Goal: Information Seeking & Learning: Learn about a topic

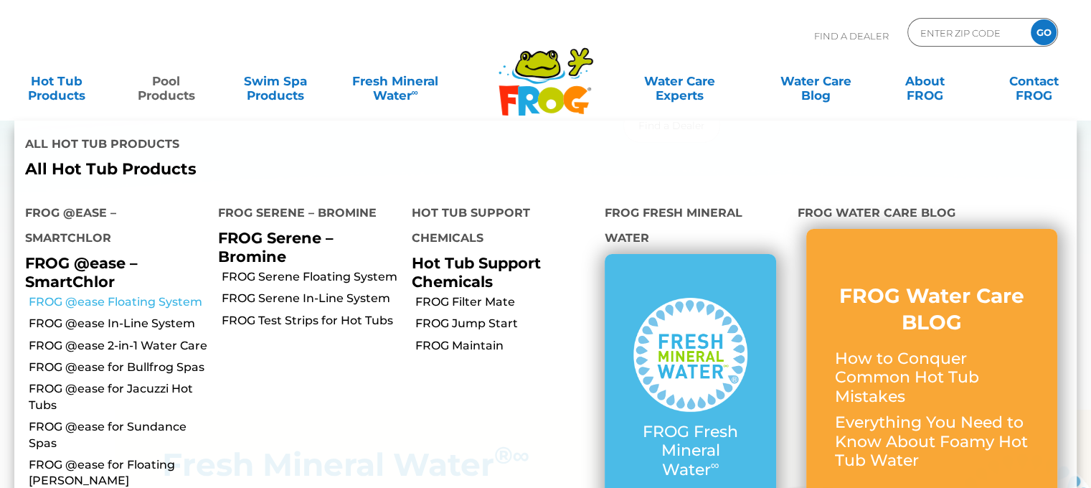
scroll to position [430, 0]
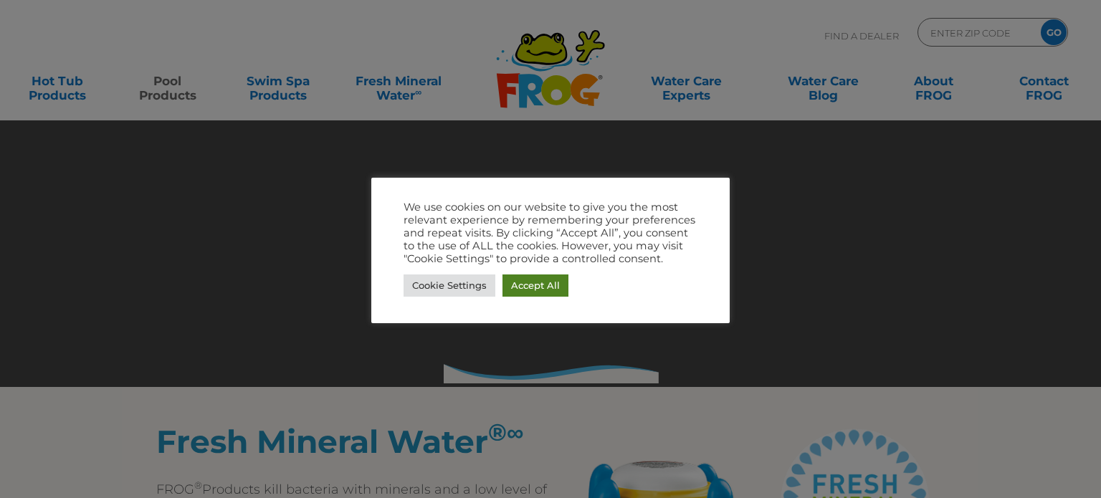
click at [513, 288] on link "Accept All" at bounding box center [536, 286] width 66 height 22
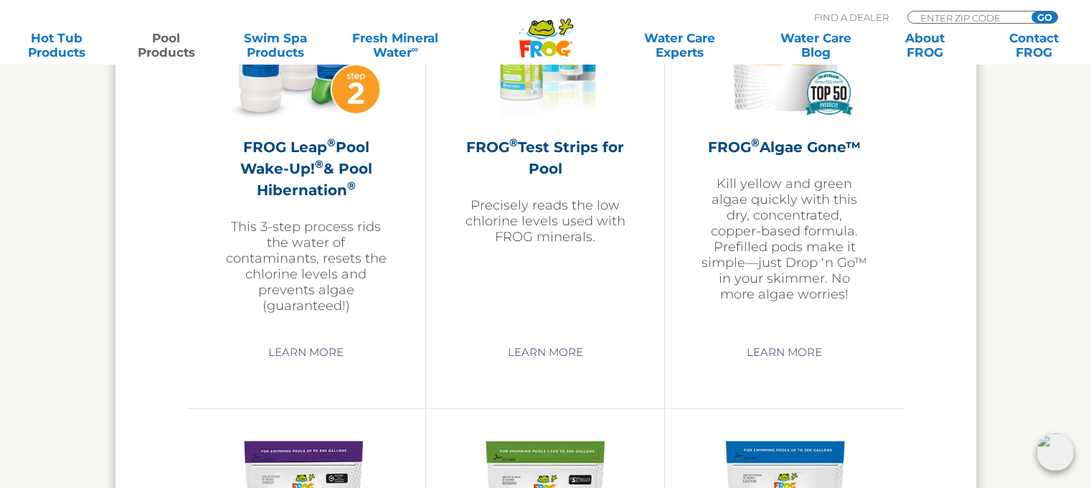
scroll to position [4303, 0]
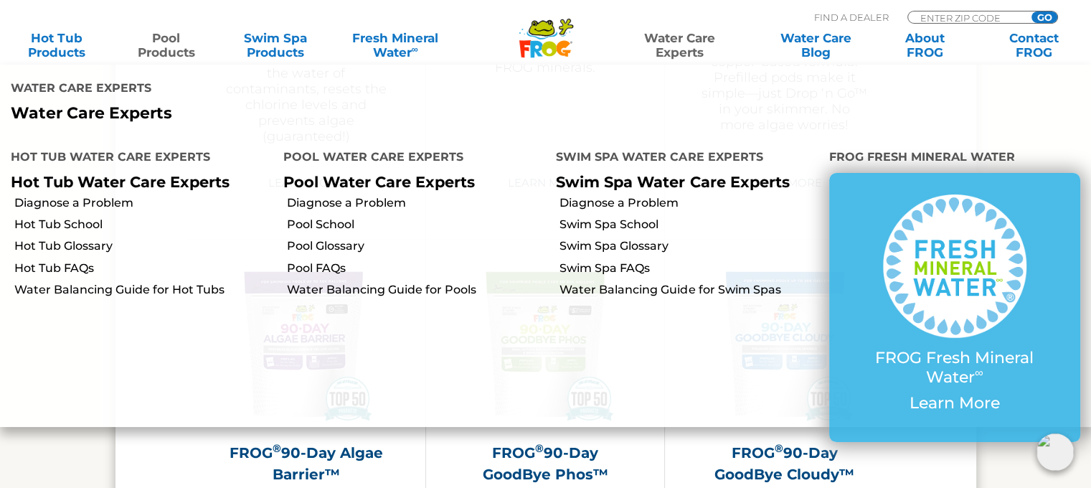
click at [688, 42] on link "Water Care Experts" at bounding box center [679, 45] width 138 height 29
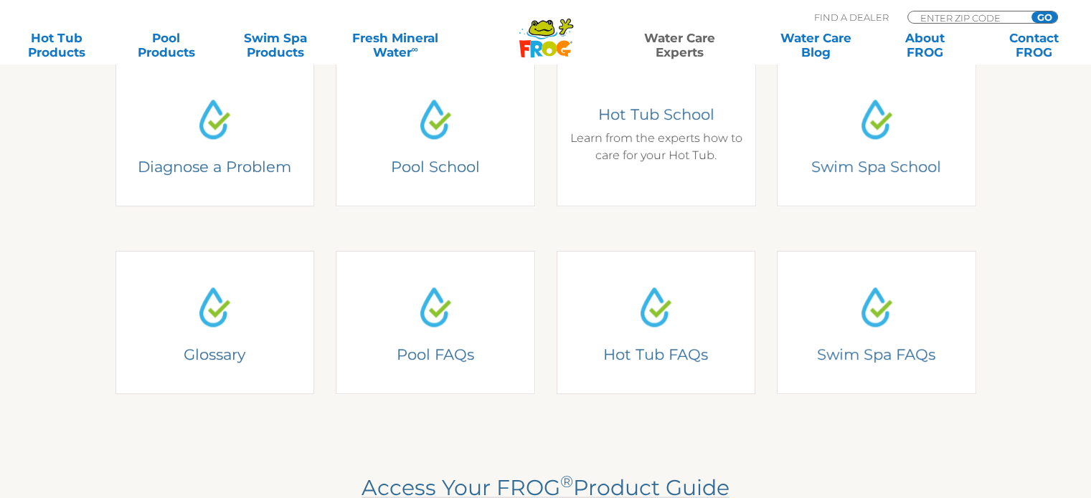
scroll to position [430, 0]
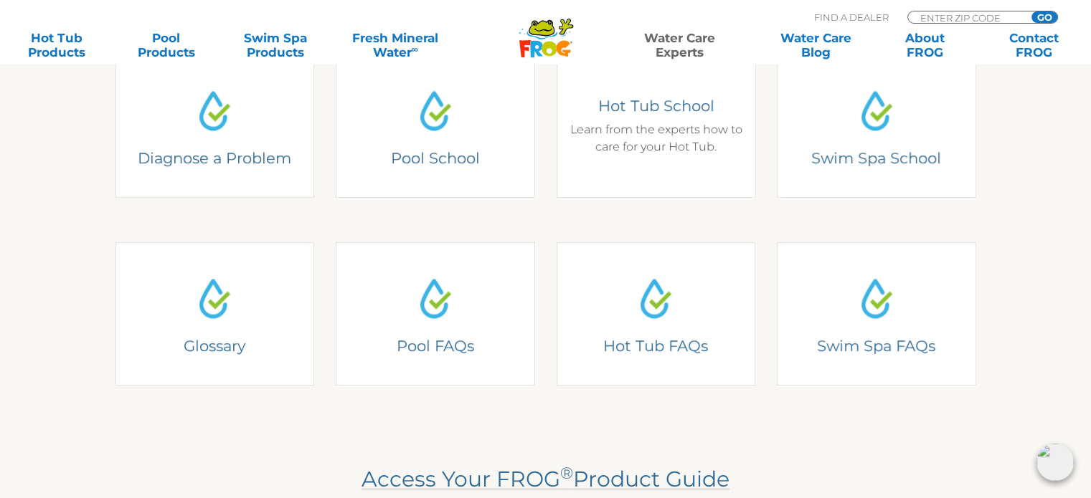
click at [684, 172] on div "Hot Tub School Learn from the experts how to care for your Hot Tub." at bounding box center [655, 125] width 199 height 143
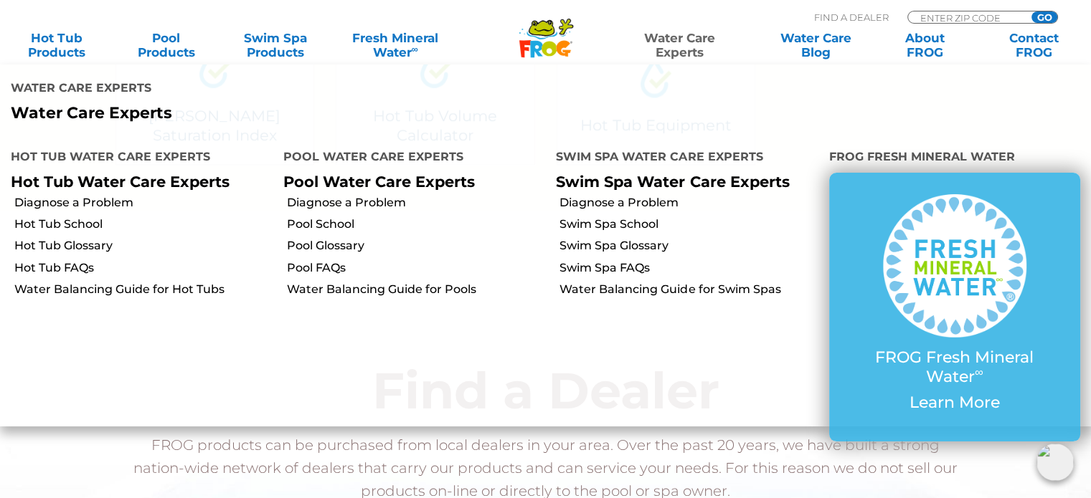
scroll to position [430, 0]
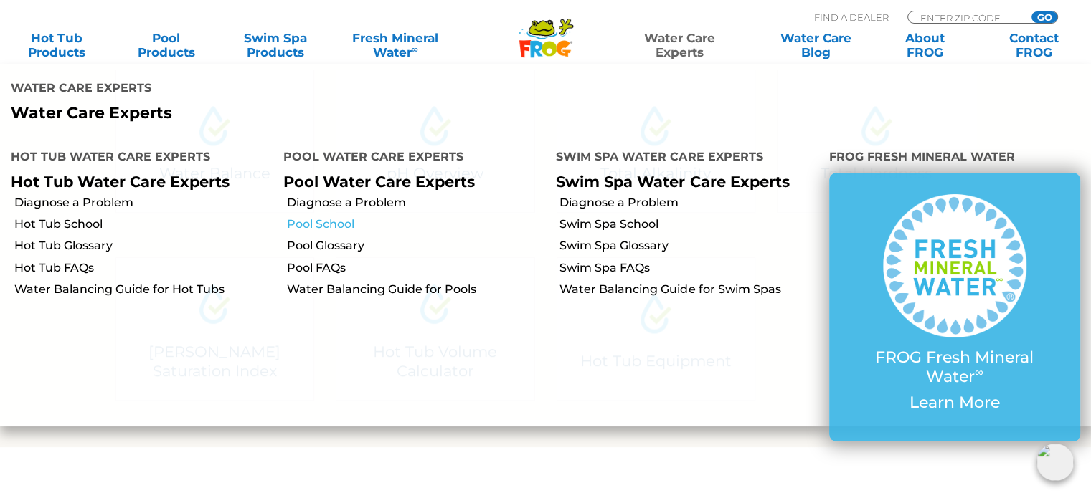
click at [333, 222] on link "Pool School" at bounding box center [416, 225] width 258 height 16
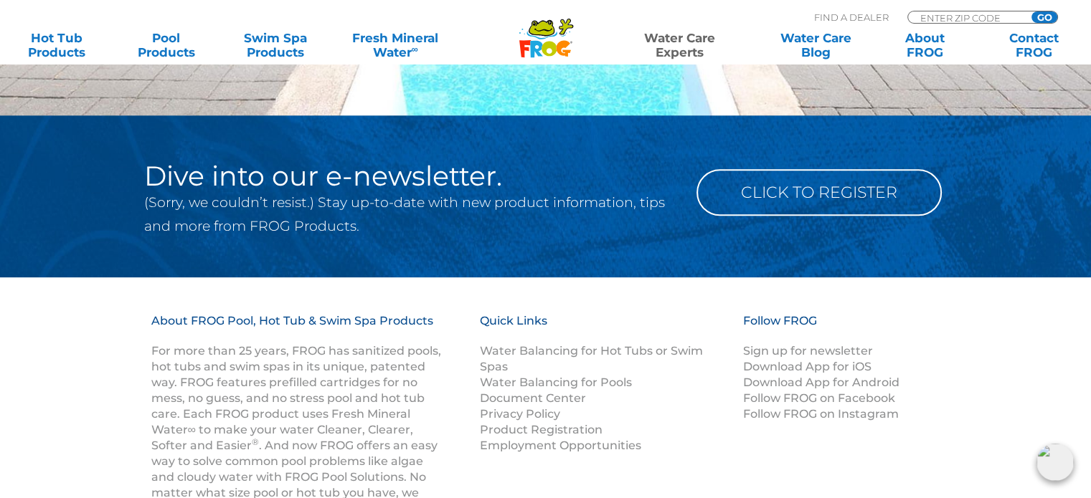
scroll to position [1291, 0]
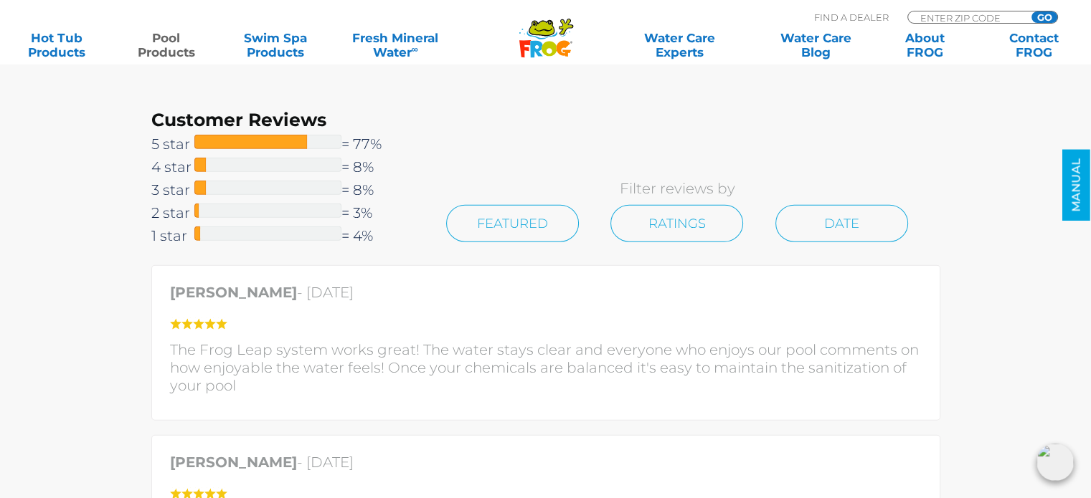
scroll to position [3442, 0]
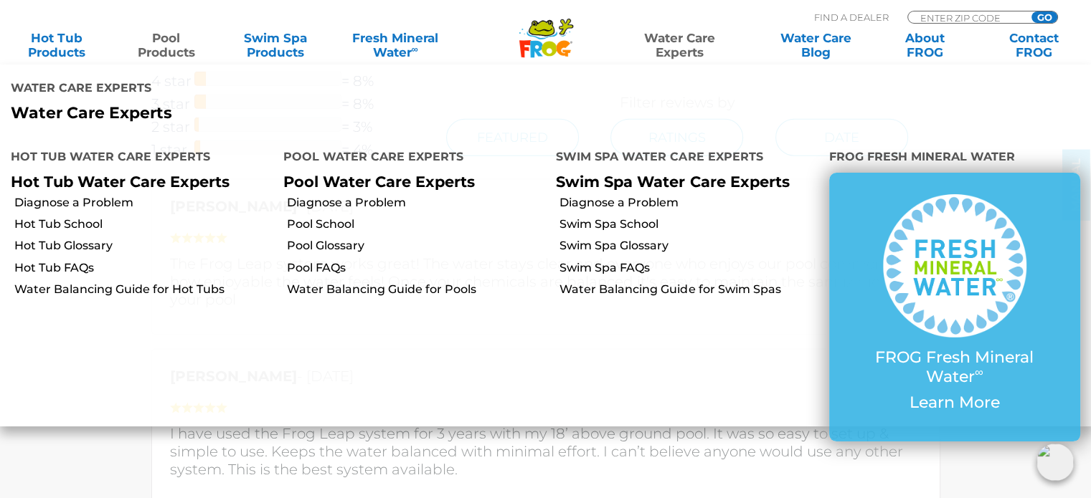
click at [679, 40] on link "Water Care Experts" at bounding box center [679, 45] width 138 height 29
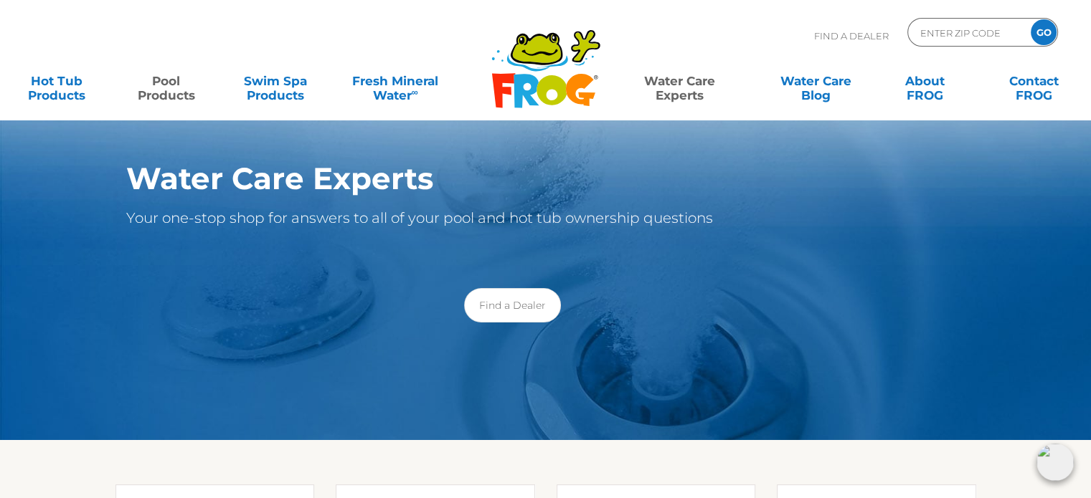
click at [169, 91] on link "Pool Products" at bounding box center [165, 81] width 85 height 29
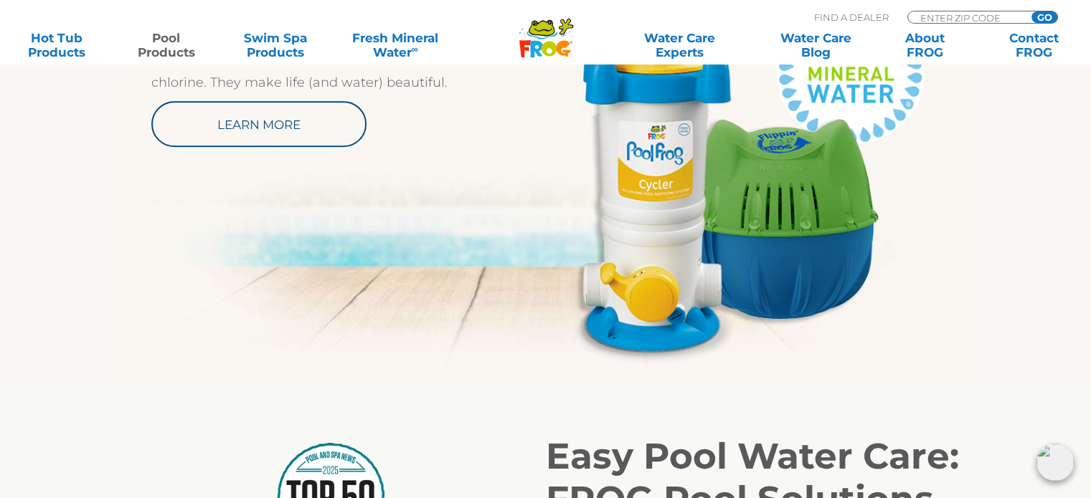
scroll to position [645, 0]
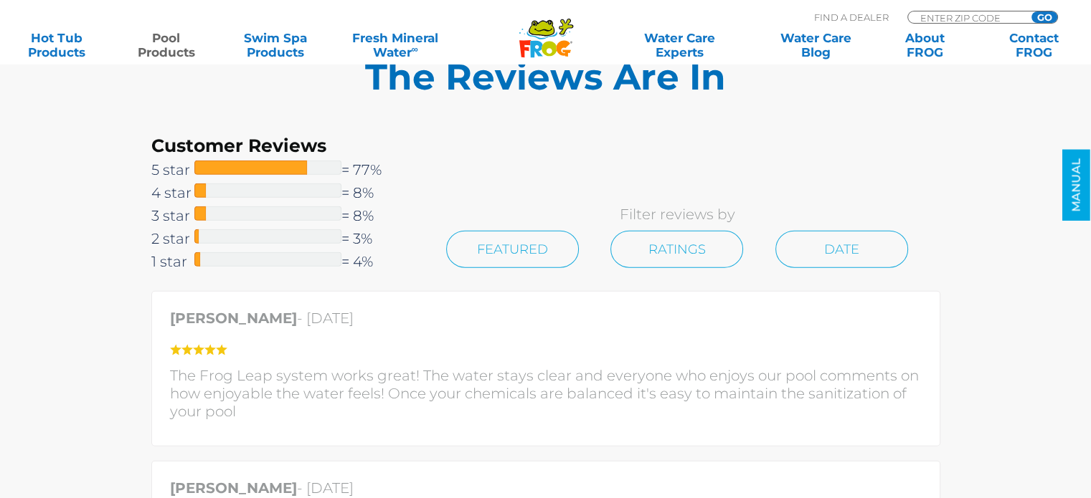
scroll to position [3299, 0]
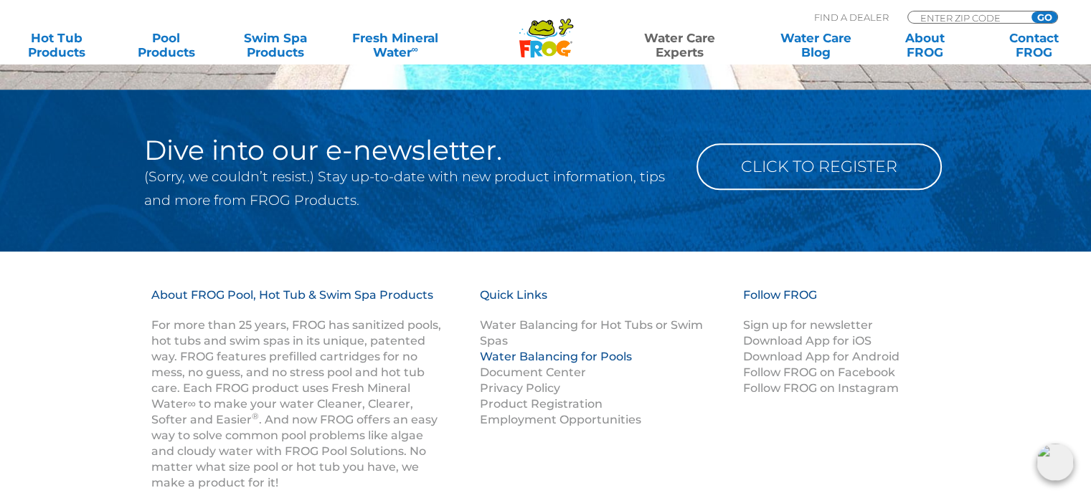
scroll to position [1362, 0]
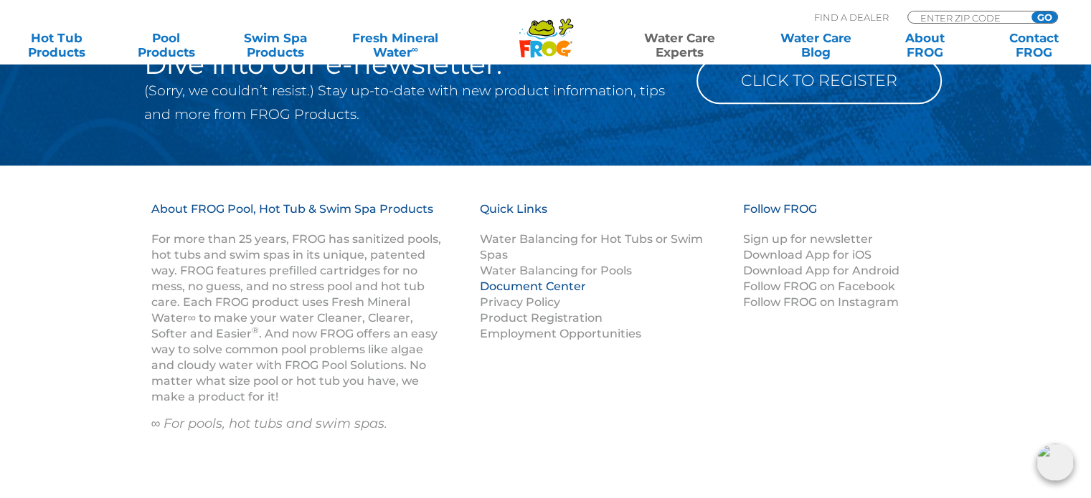
click at [536, 285] on link "Document Center" at bounding box center [533, 287] width 106 height 14
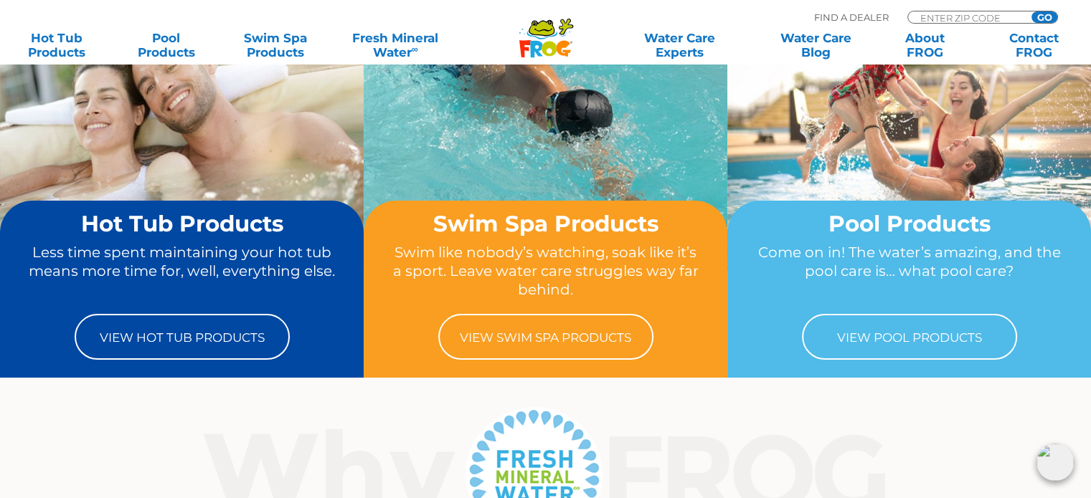
scroll to position [143, 0]
